Goal: Ask a question

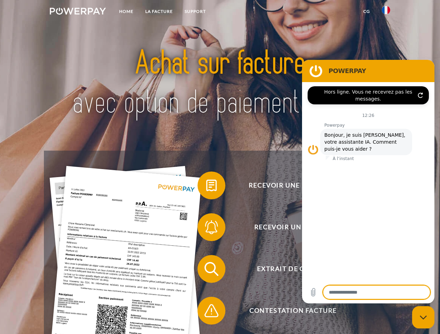
click at [78, 12] on img at bounding box center [78, 11] width 56 height 7
click at [386, 12] on img at bounding box center [386, 10] width 8 height 8
click at [366, 11] on link "CG" at bounding box center [366, 11] width 18 height 13
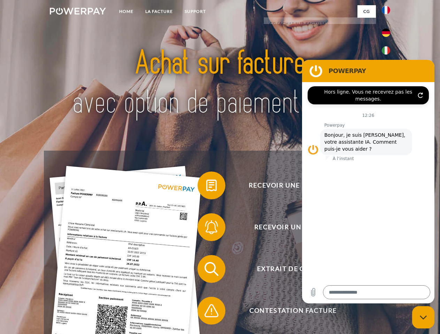
click at [206, 187] on span at bounding box center [201, 185] width 35 height 35
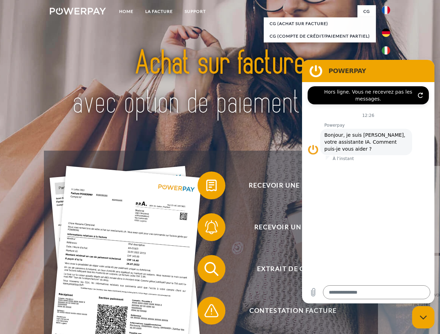
click at [206, 229] on span at bounding box center [201, 227] width 35 height 35
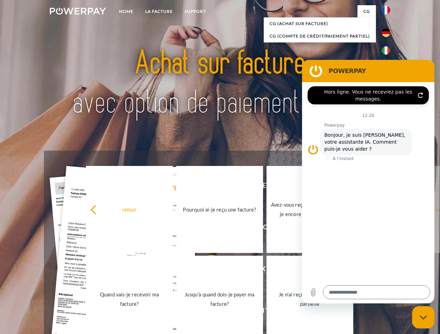
click at [206, 271] on link "Jusqu'à quand dois-je payer ma facture?" at bounding box center [219, 299] width 87 height 87
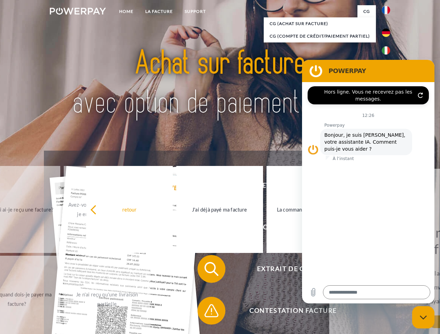
click at [206, 312] on span at bounding box center [201, 311] width 35 height 35
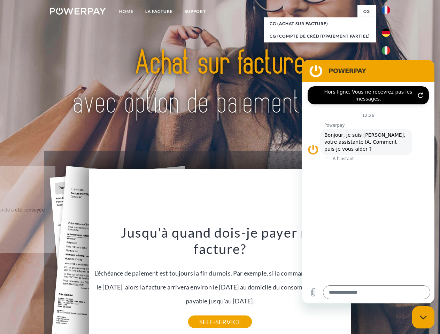
click at [423, 318] on icon "Fermer la fenêtre de messagerie" at bounding box center [423, 317] width 7 height 5
type textarea "*"
